Goal: Entertainment & Leisure: Consume media (video, audio)

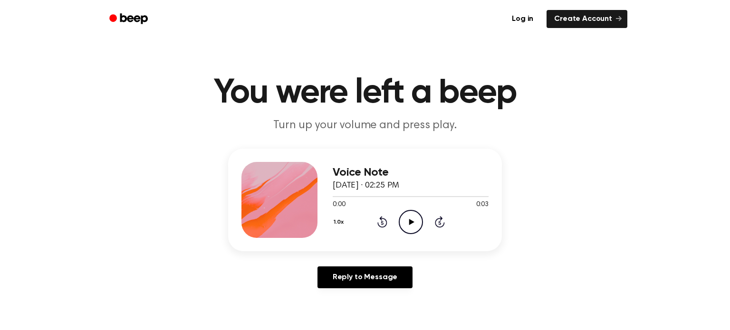
click at [414, 228] on icon "Play Audio" at bounding box center [411, 222] width 24 height 24
click at [383, 221] on icon "Rewind 5 seconds" at bounding box center [382, 222] width 10 height 12
click at [408, 224] on icon "Play Audio" at bounding box center [411, 222] width 24 height 24
click at [412, 222] on icon at bounding box center [411, 222] width 5 height 6
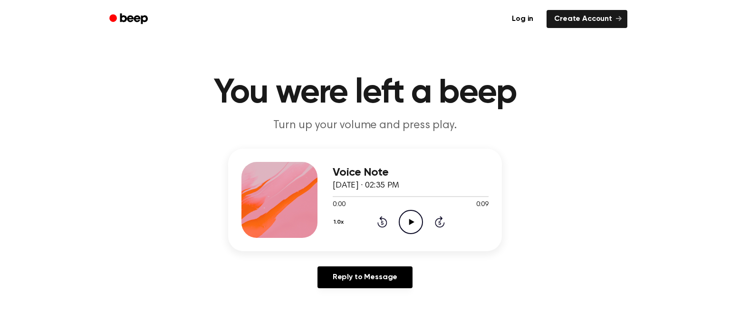
click at [416, 219] on icon "Play Audio" at bounding box center [411, 222] width 24 height 24
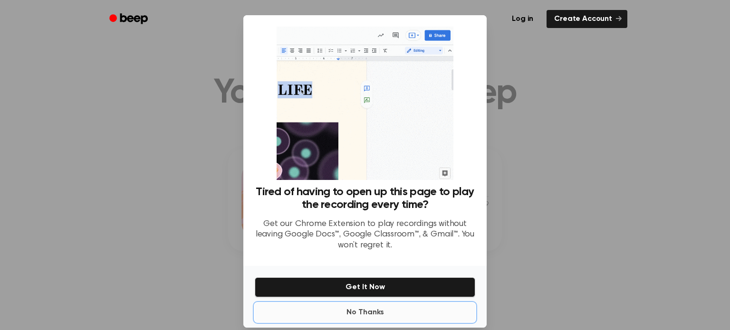
click at [373, 308] on button "No Thanks" at bounding box center [365, 312] width 220 height 19
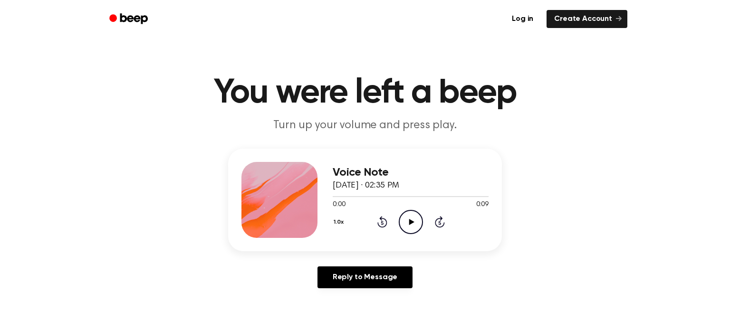
click at [410, 221] on icon at bounding box center [411, 222] width 5 height 6
click at [412, 222] on icon at bounding box center [411, 222] width 5 height 6
